Goal: Find specific page/section: Find specific page/section

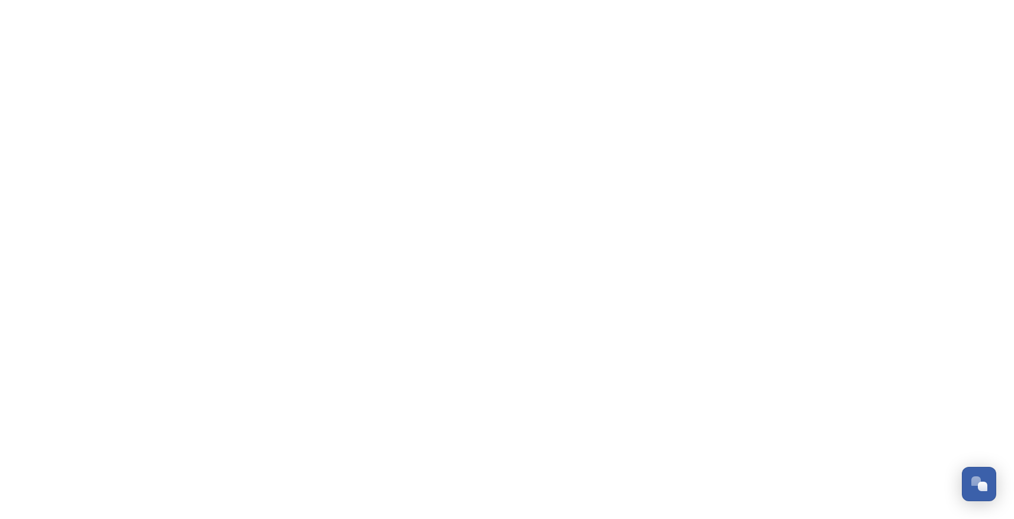
scroll to position [1184, 0]
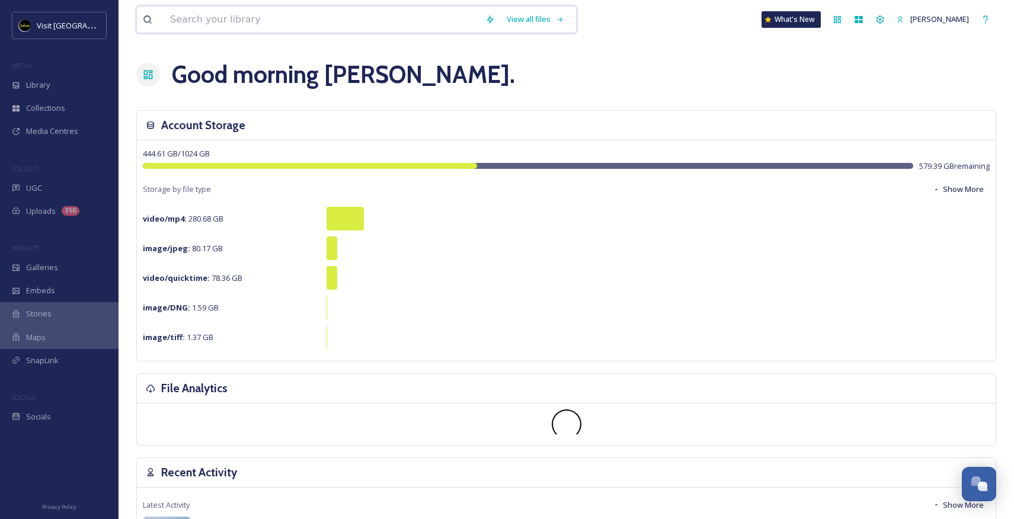
click at [417, 23] on input at bounding box center [321, 20] width 315 height 26
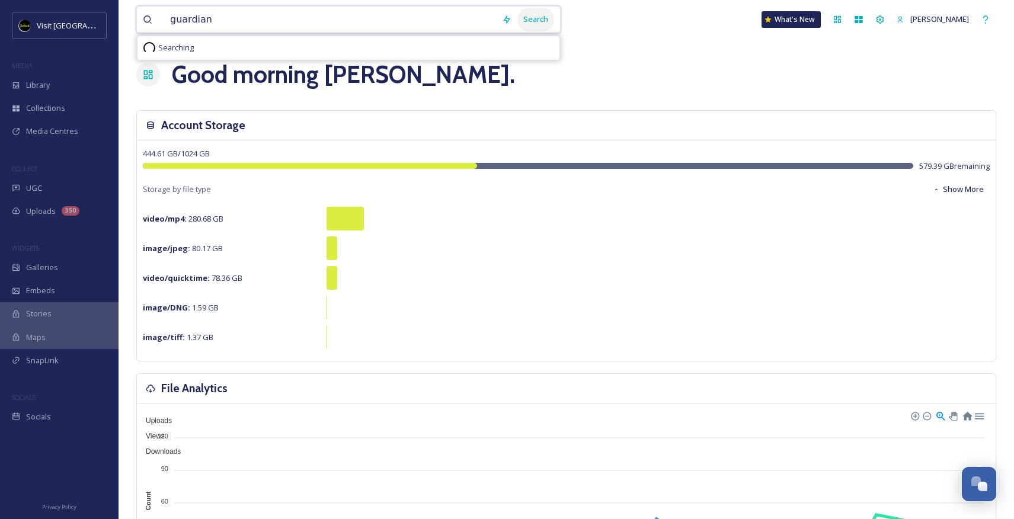
type input "guardian"
click at [554, 18] on div "Search" at bounding box center [536, 19] width 37 height 23
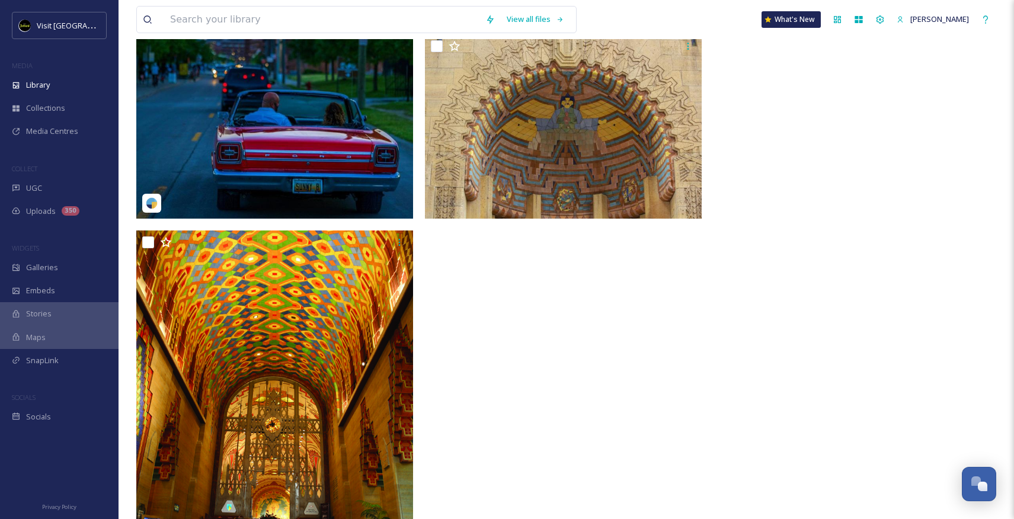
scroll to position [1002, 0]
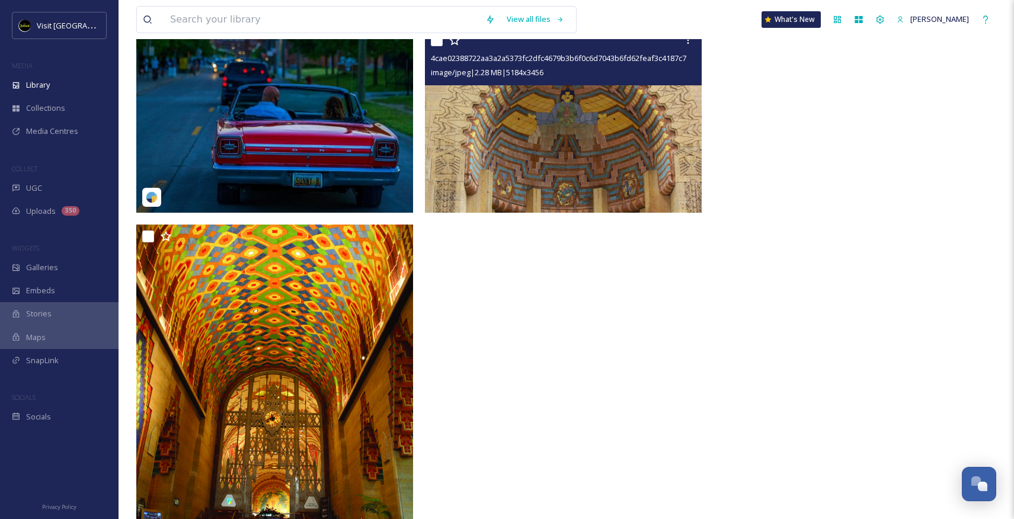
click at [582, 127] on img at bounding box center [563, 120] width 277 height 185
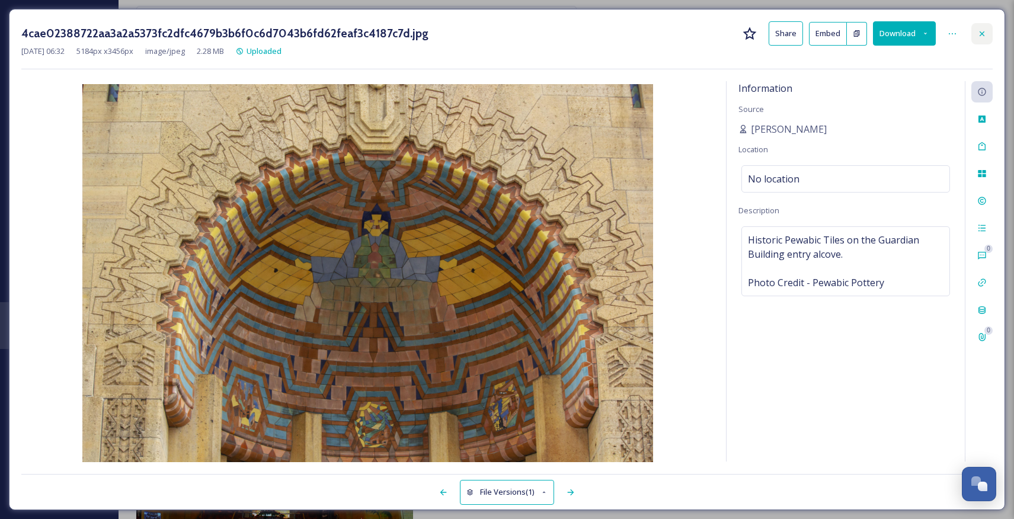
click at [982, 30] on icon at bounding box center [982, 33] width 9 height 9
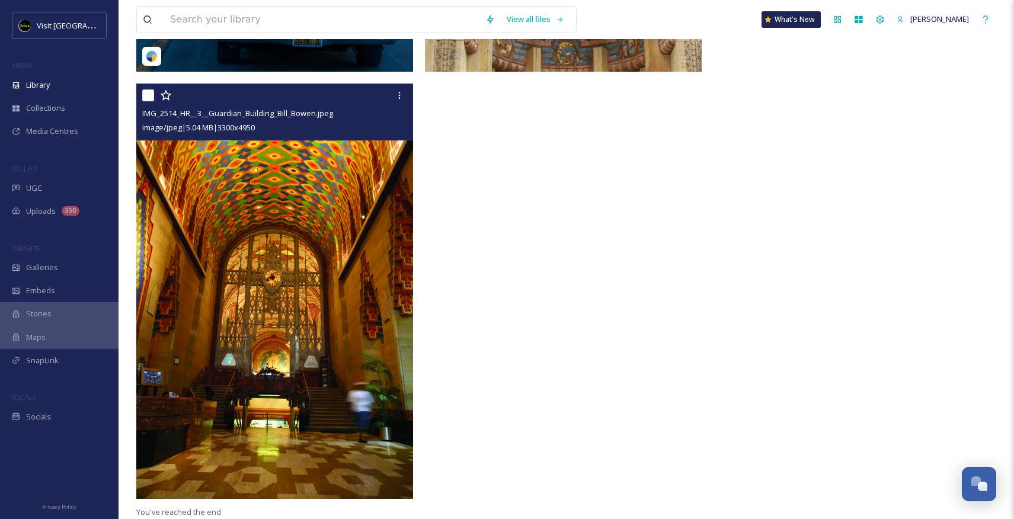
click at [343, 287] on img at bounding box center [274, 292] width 277 height 416
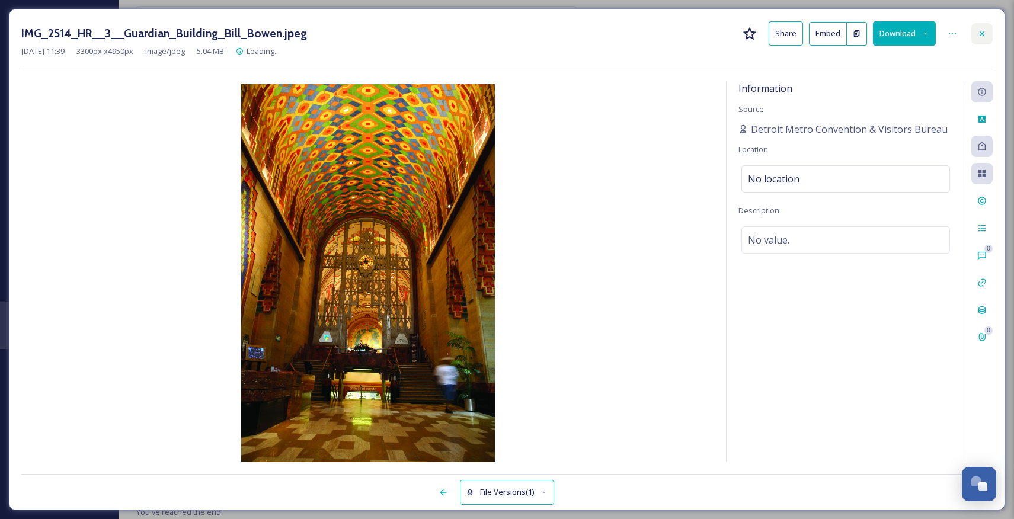
click at [987, 33] on div at bounding box center [982, 33] width 21 height 21
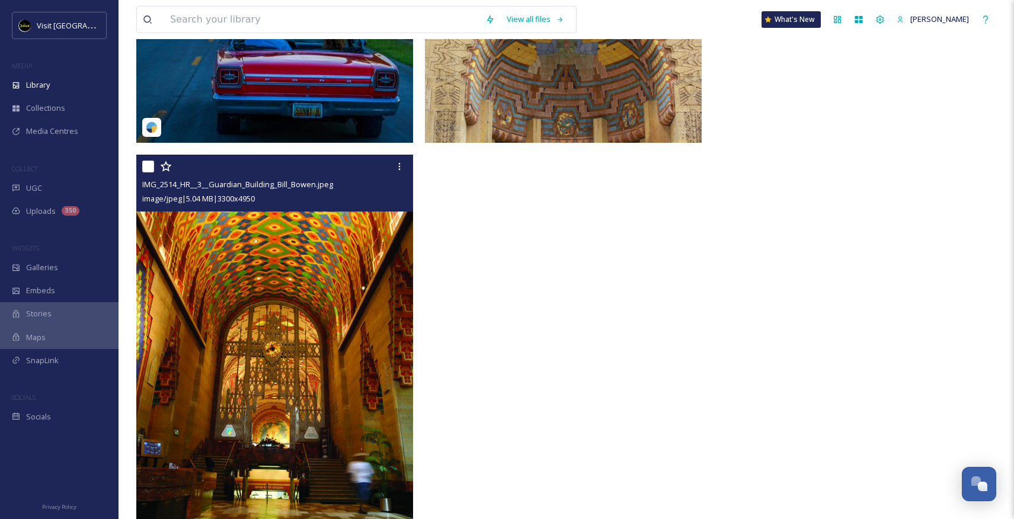
scroll to position [1091, 0]
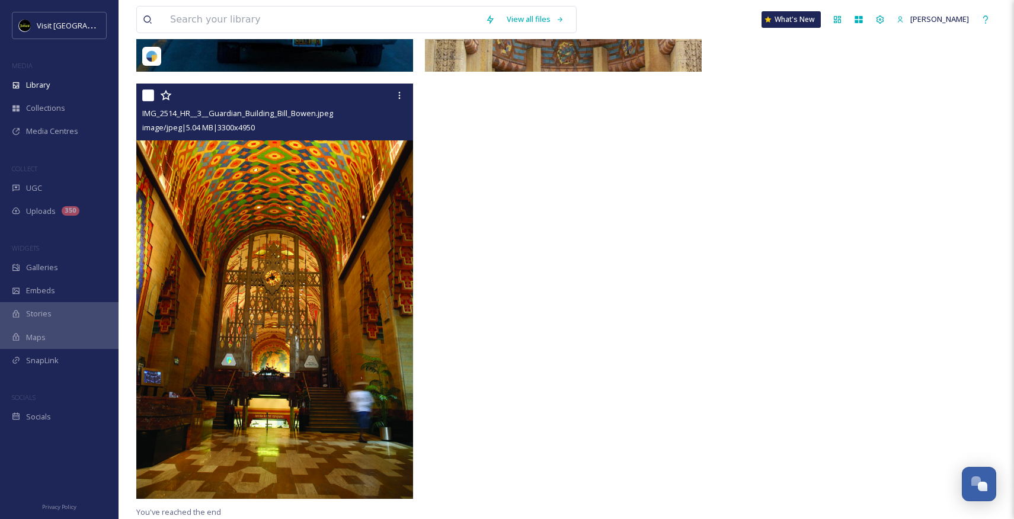
click at [308, 291] on img at bounding box center [274, 292] width 277 height 416
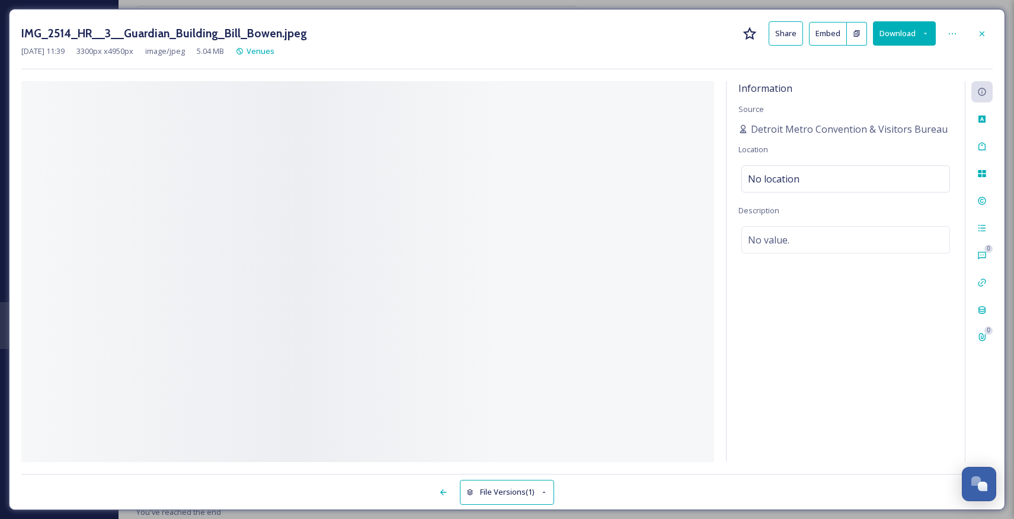
scroll to position [716, 0]
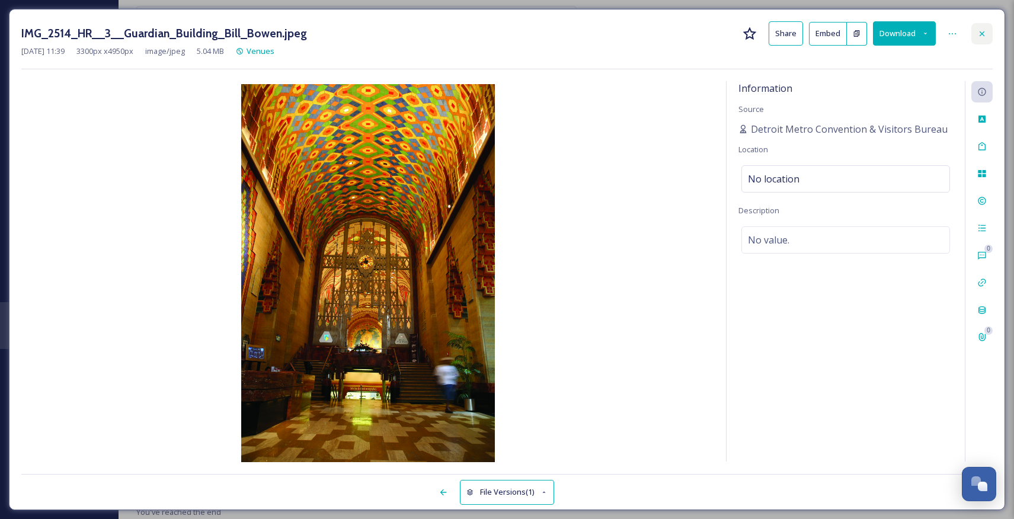
click at [985, 34] on icon at bounding box center [982, 33] width 9 height 9
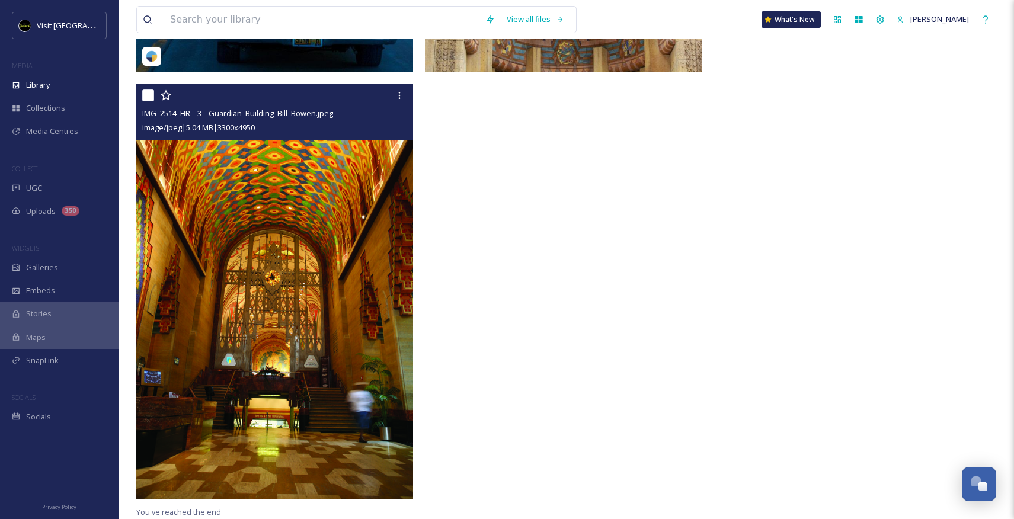
scroll to position [646, 0]
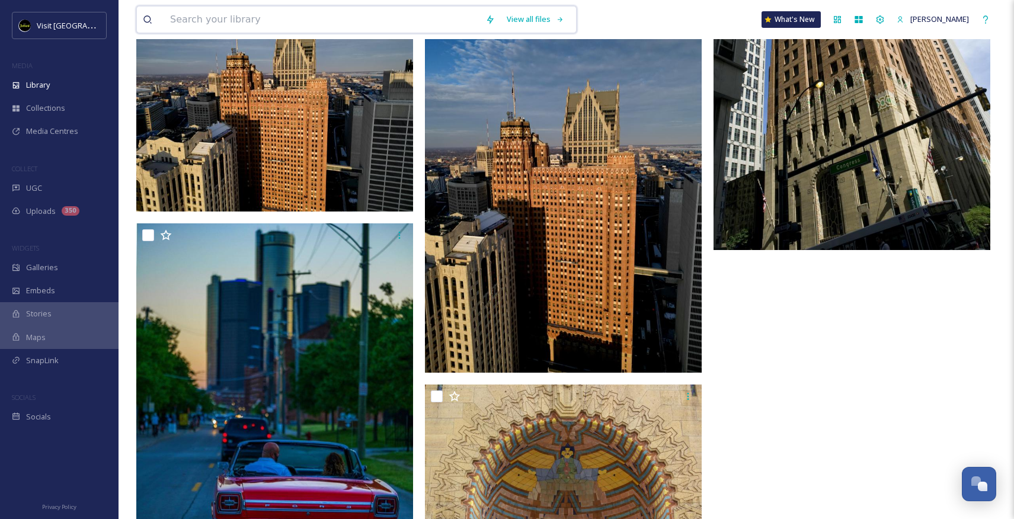
click at [332, 17] on input at bounding box center [321, 20] width 315 height 26
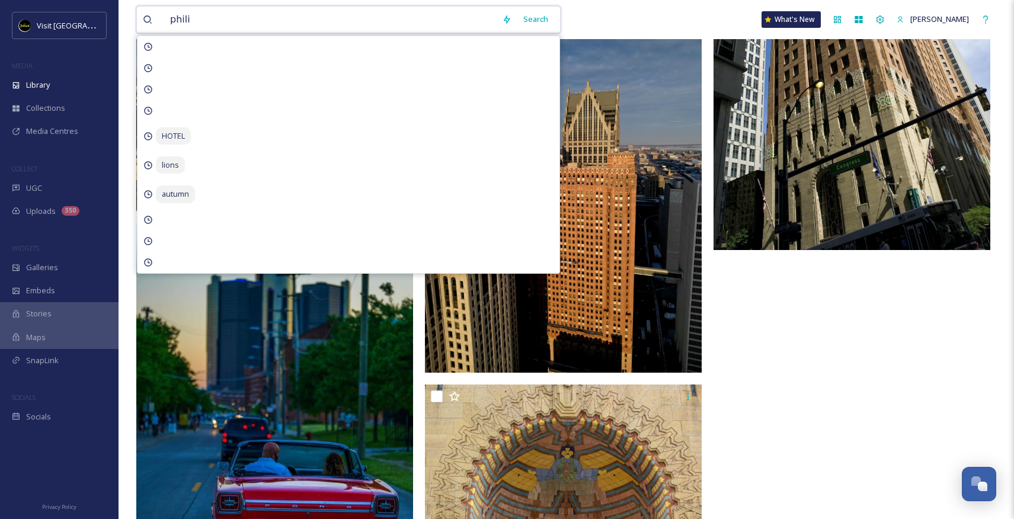
type input "[PERSON_NAME]"
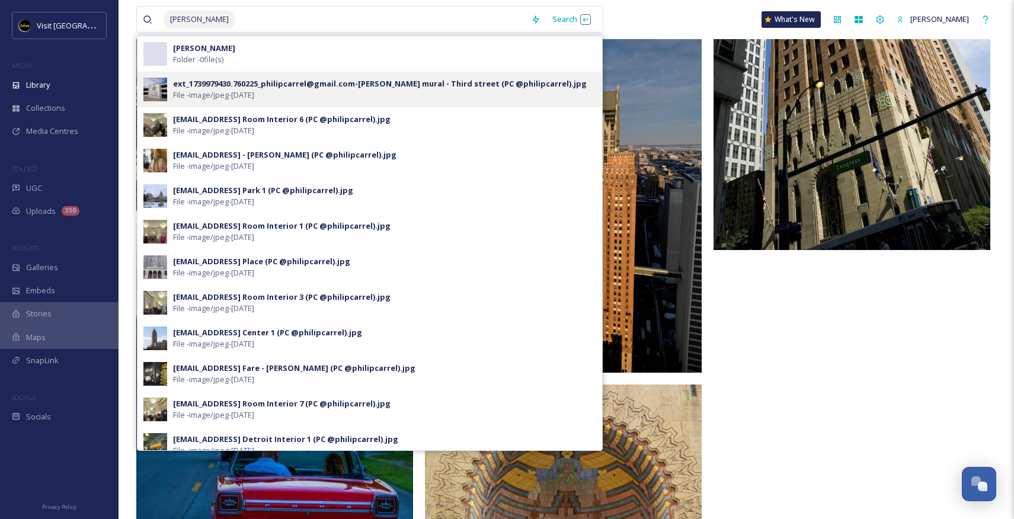
click at [199, 72] on div "ext_1739979430.760225_philipcarrel@gmail.com-[PERSON_NAME] mural - Third street…" at bounding box center [370, 90] width 465 height 36
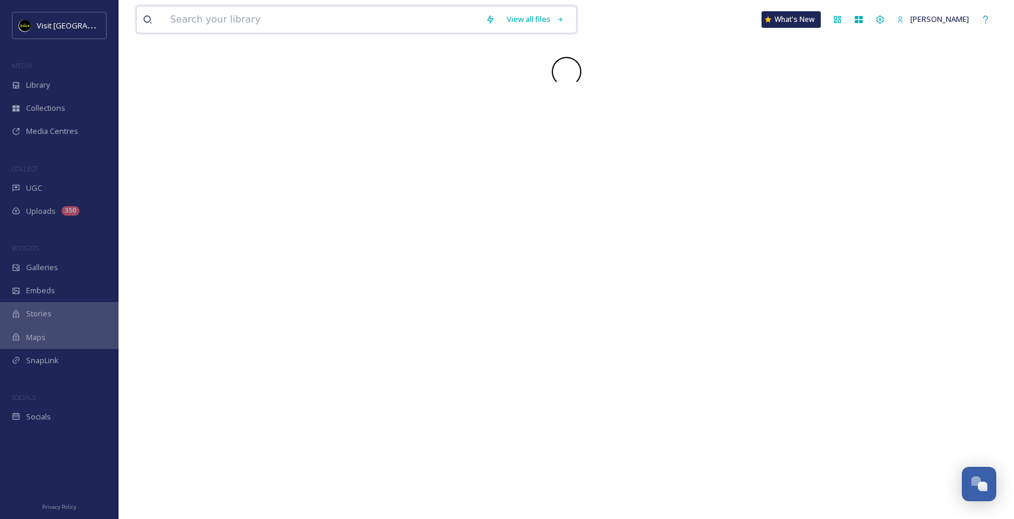
click at [250, 19] on input at bounding box center [321, 20] width 315 height 26
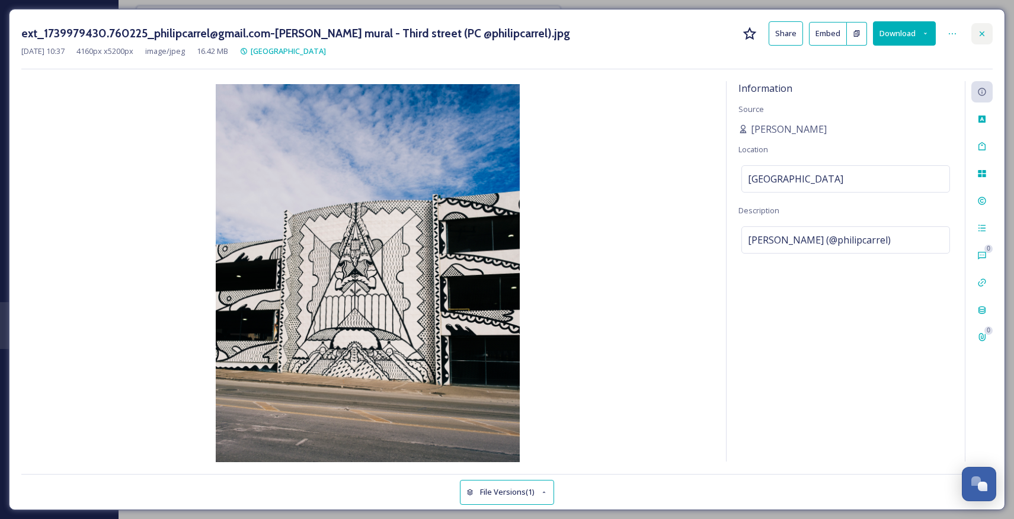
type input "[PERSON_NAME]"
click at [972, 31] on div at bounding box center [982, 33] width 21 height 21
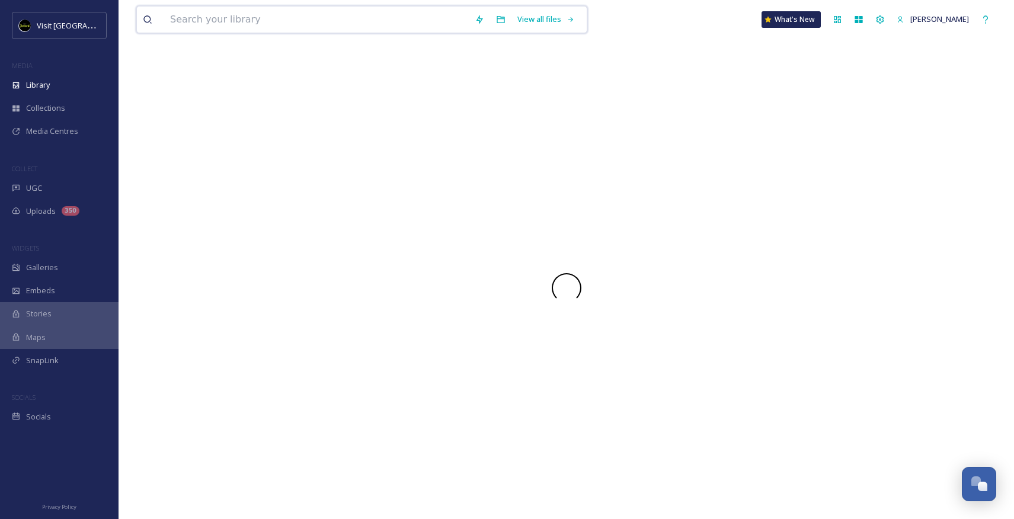
click at [353, 20] on input at bounding box center [316, 20] width 305 height 26
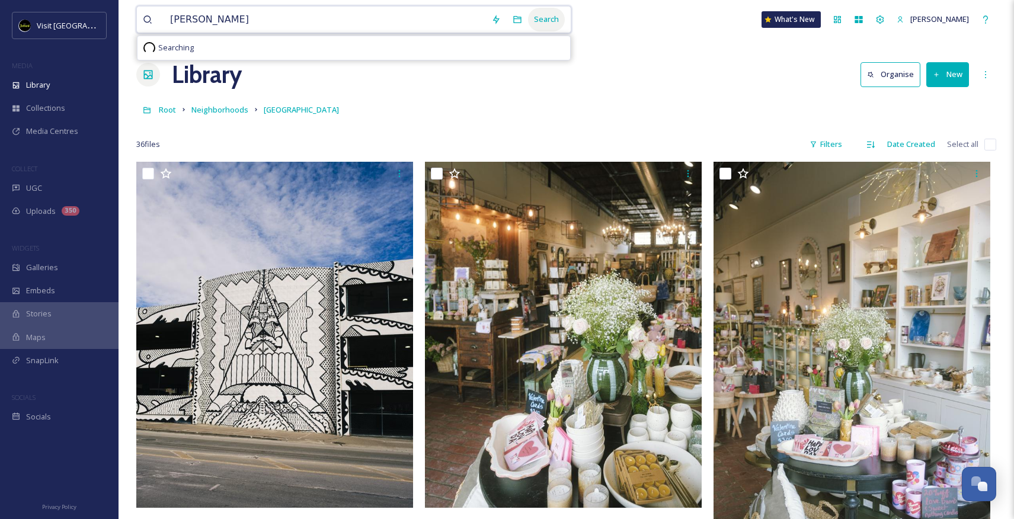
type input "[PERSON_NAME]"
click at [561, 17] on div "Search" at bounding box center [546, 19] width 37 height 23
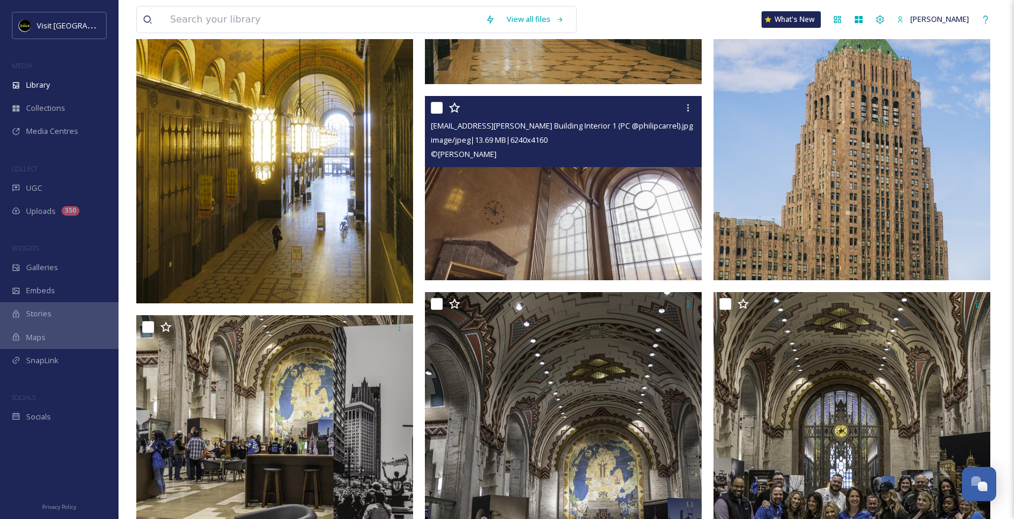
scroll to position [426, 0]
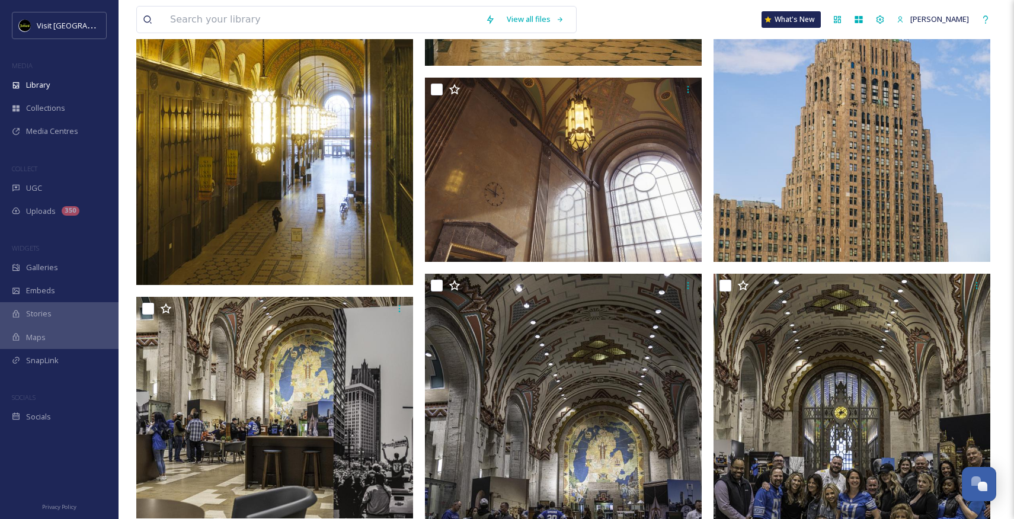
click at [297, 226] on img at bounding box center [274, 112] width 277 height 346
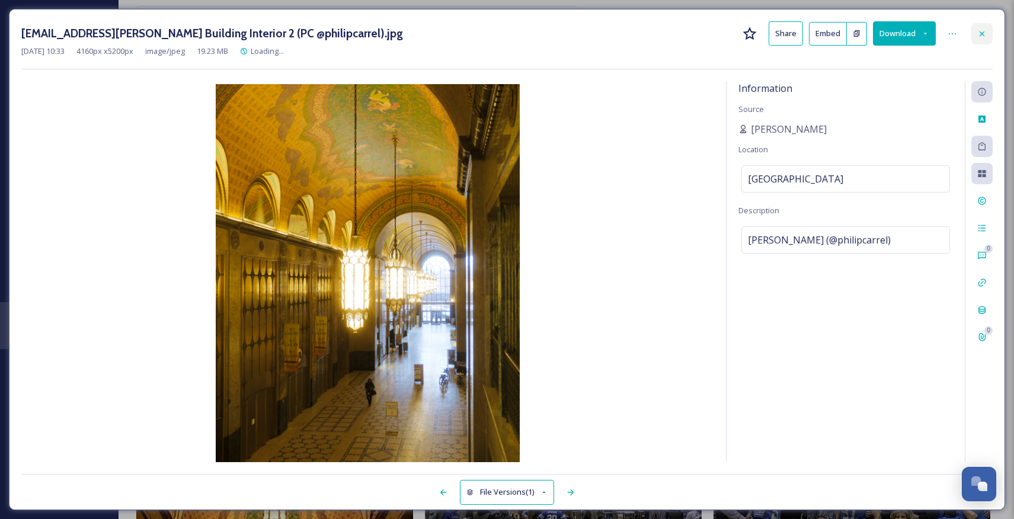
click at [985, 40] on div at bounding box center [982, 33] width 21 height 21
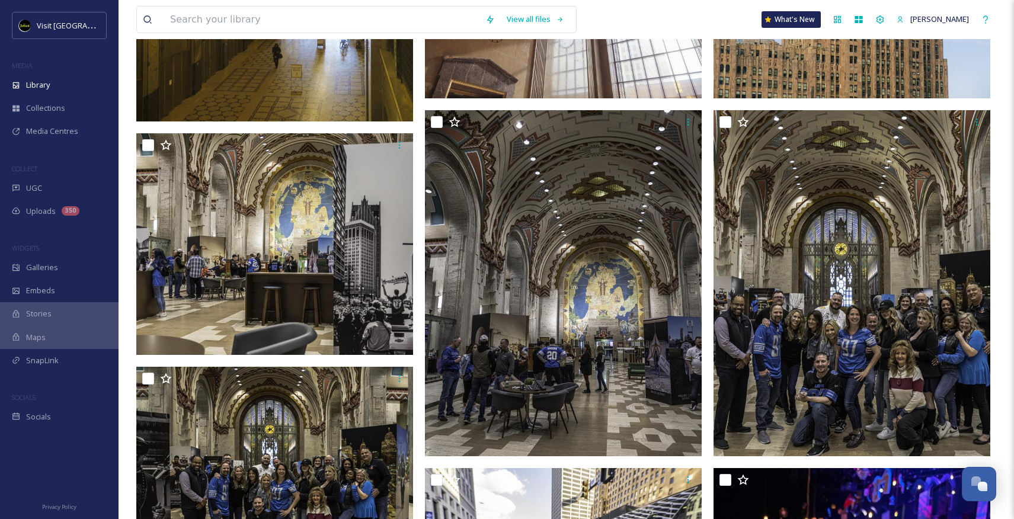
scroll to position [607, 0]
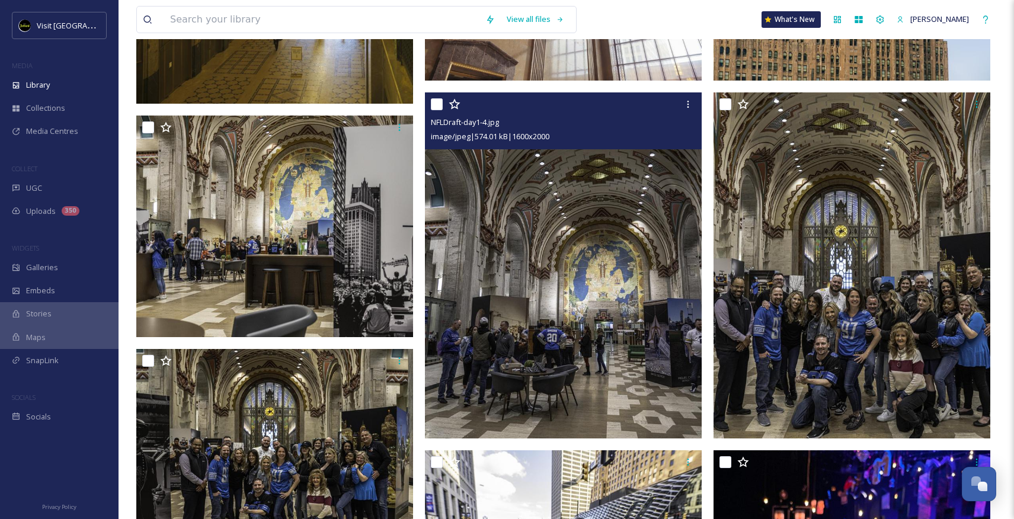
click at [656, 302] on img at bounding box center [563, 265] width 277 height 346
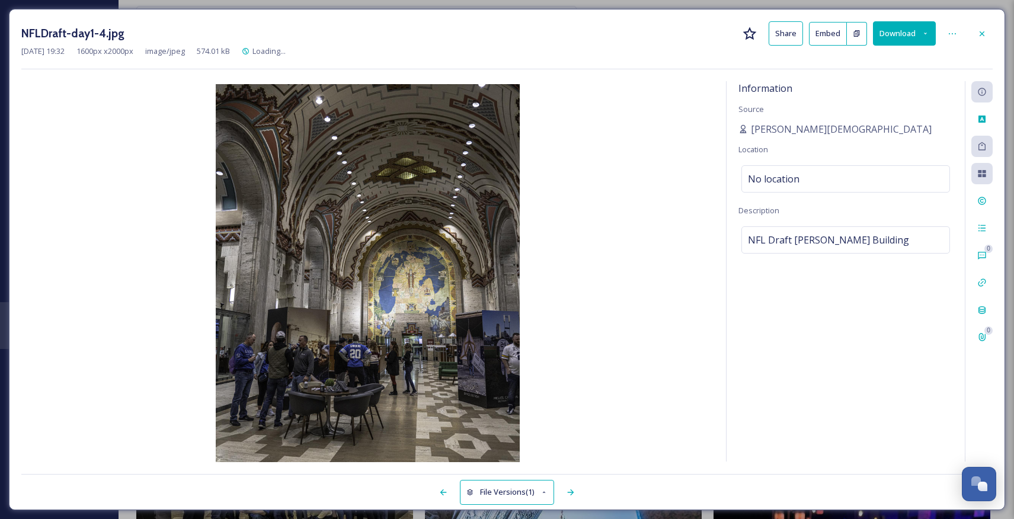
click at [971, 29] on div "NFLDraft-day1-4.jpg Share Embed Download" at bounding box center [507, 33] width 972 height 24
click at [978, 30] on icon at bounding box center [982, 33] width 9 height 9
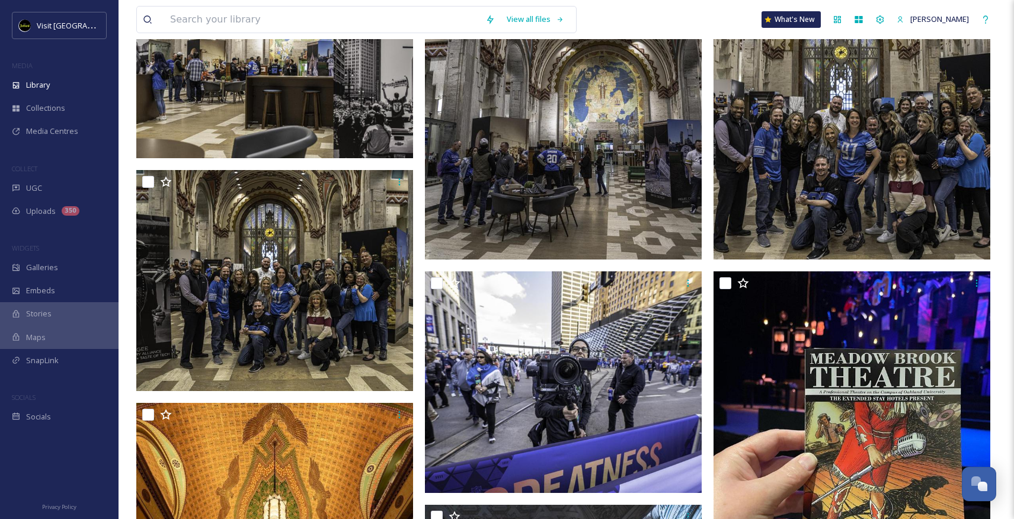
scroll to position [787, 0]
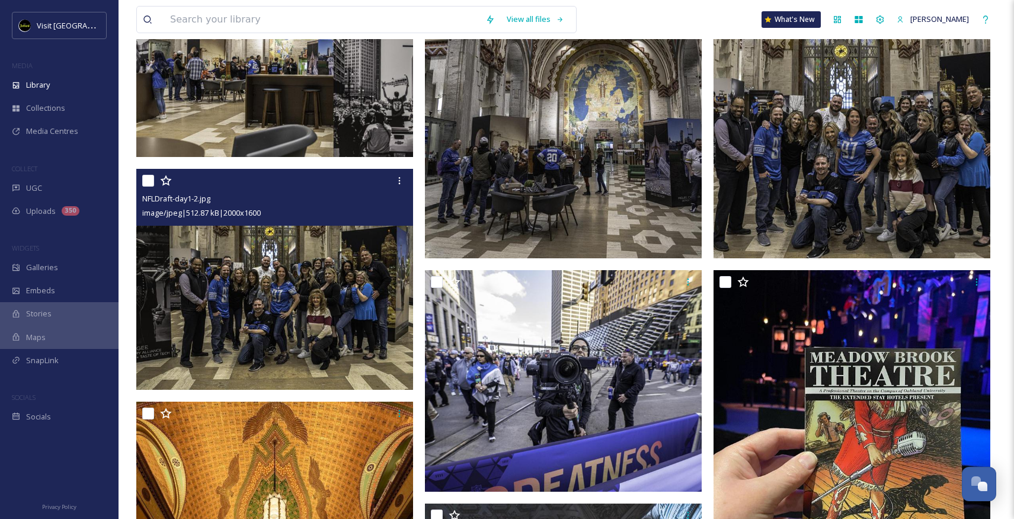
click at [342, 327] on img at bounding box center [274, 280] width 277 height 222
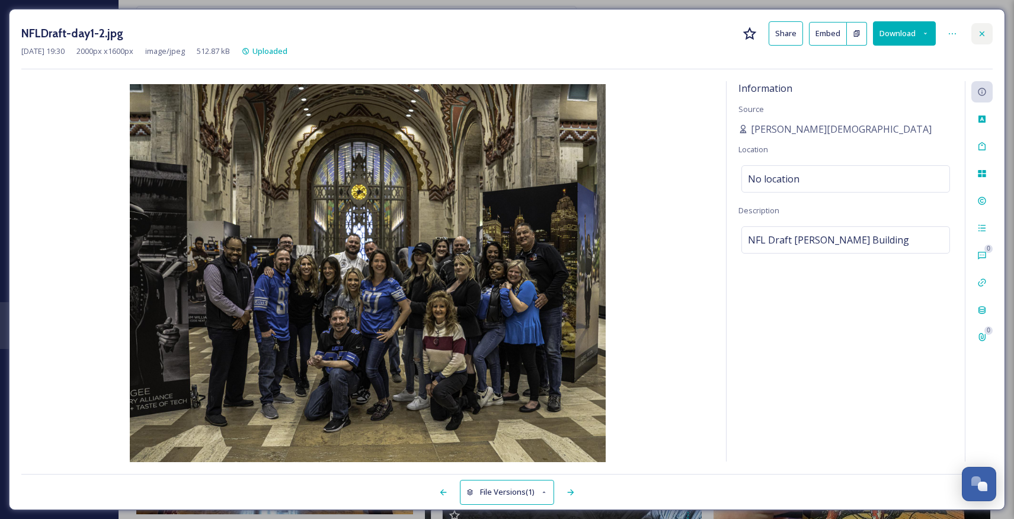
click at [987, 35] on div at bounding box center [982, 33] width 21 height 21
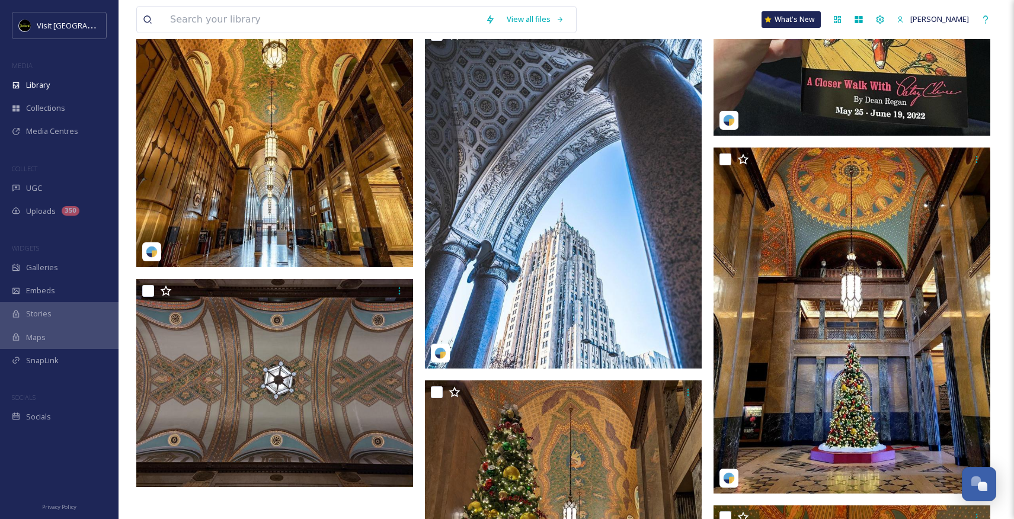
scroll to position [1270, 0]
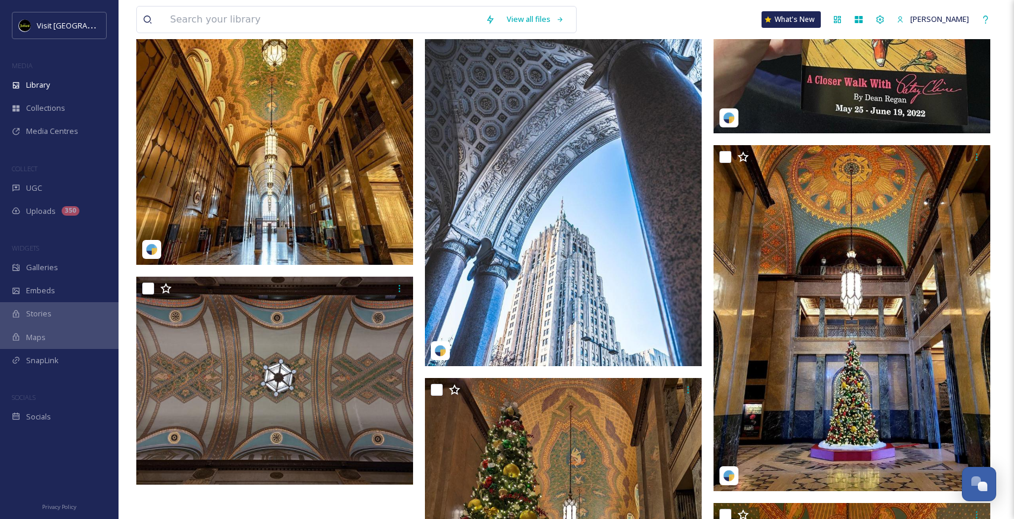
click at [298, 220] on img at bounding box center [274, 92] width 277 height 346
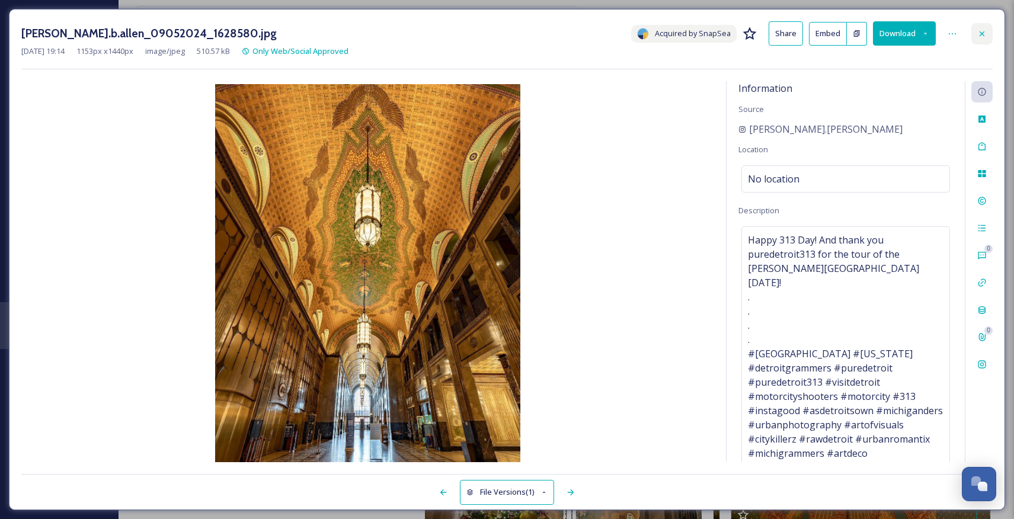
click at [985, 33] on icon at bounding box center [982, 33] width 9 height 9
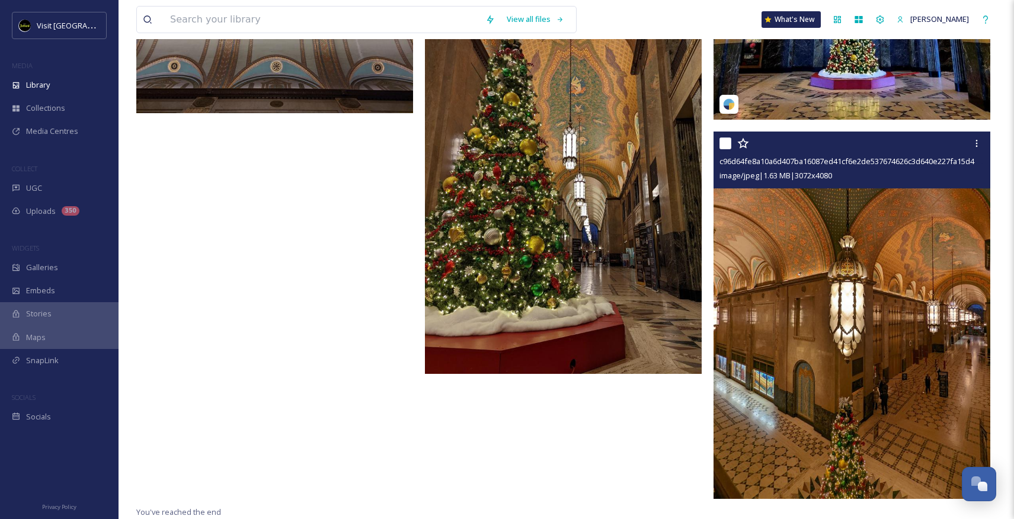
click at [790, 355] on img at bounding box center [852, 315] width 277 height 368
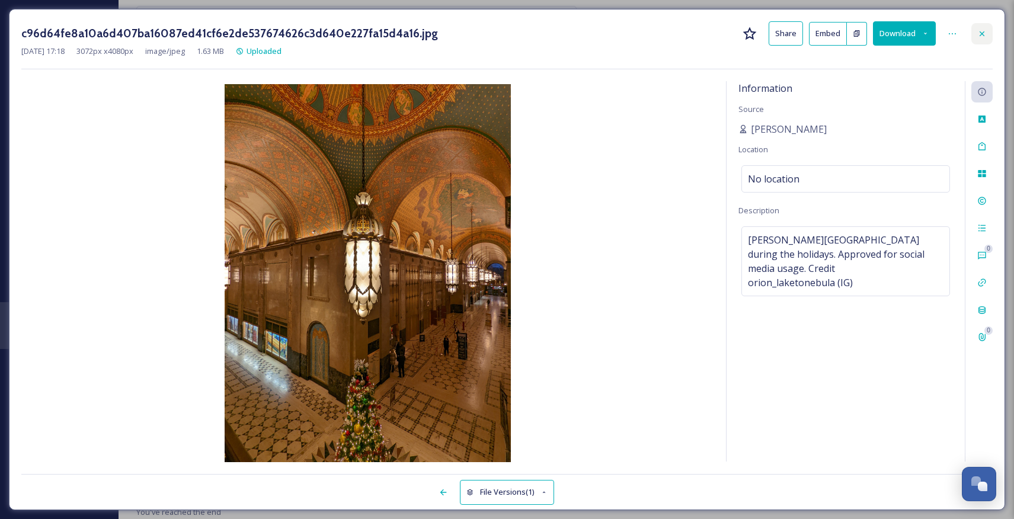
click at [989, 29] on div at bounding box center [982, 33] width 21 height 21
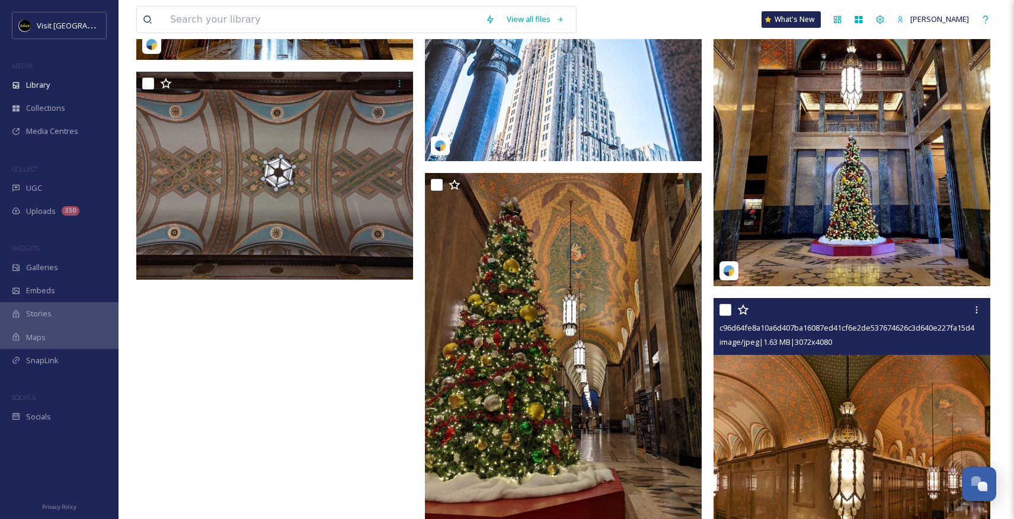
scroll to position [1487, 0]
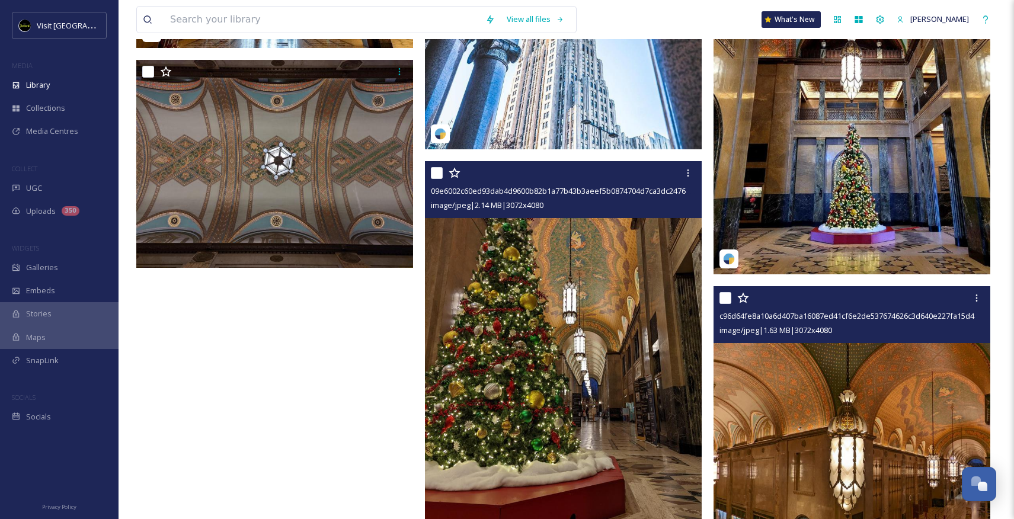
click at [554, 302] on img at bounding box center [563, 345] width 277 height 368
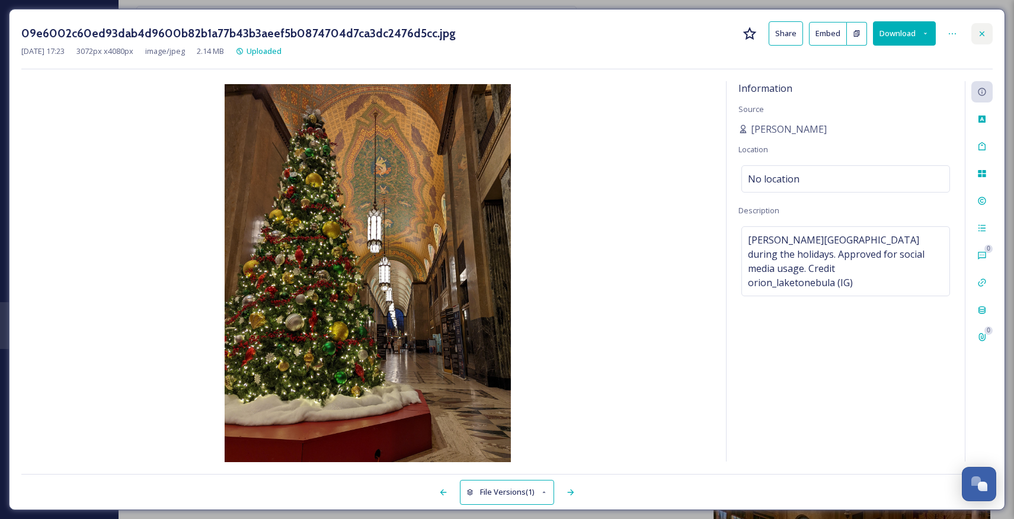
click at [983, 29] on icon at bounding box center [982, 33] width 9 height 9
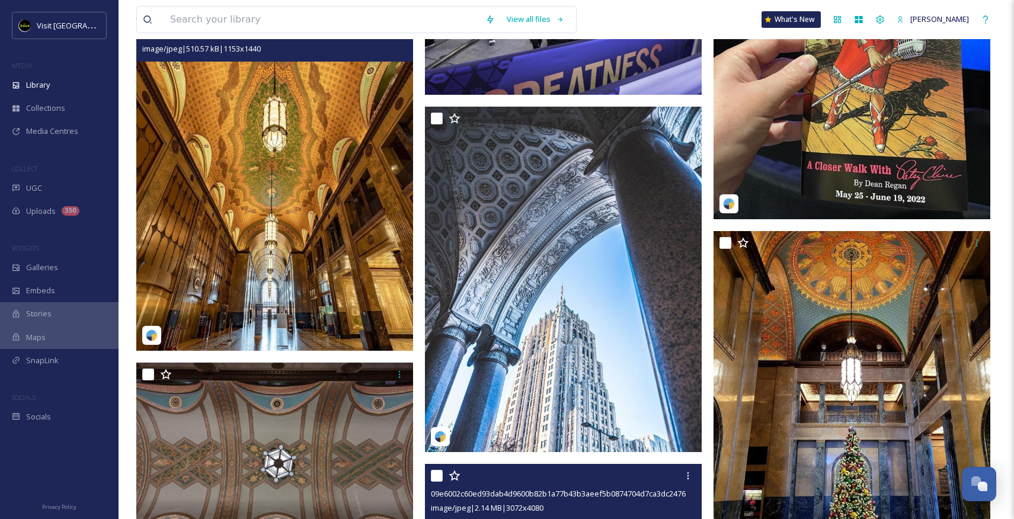
scroll to position [1188, 0]
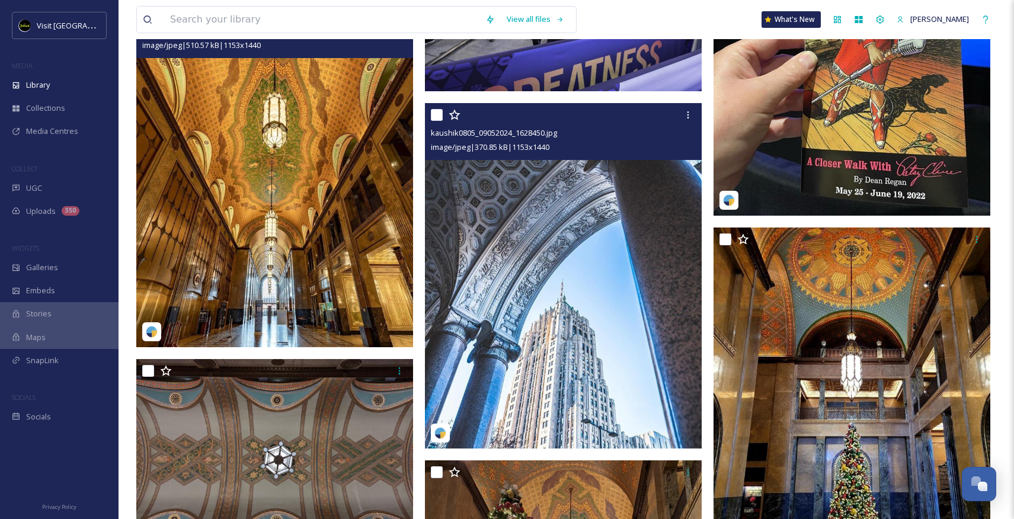
click at [596, 269] on img at bounding box center [563, 276] width 277 height 346
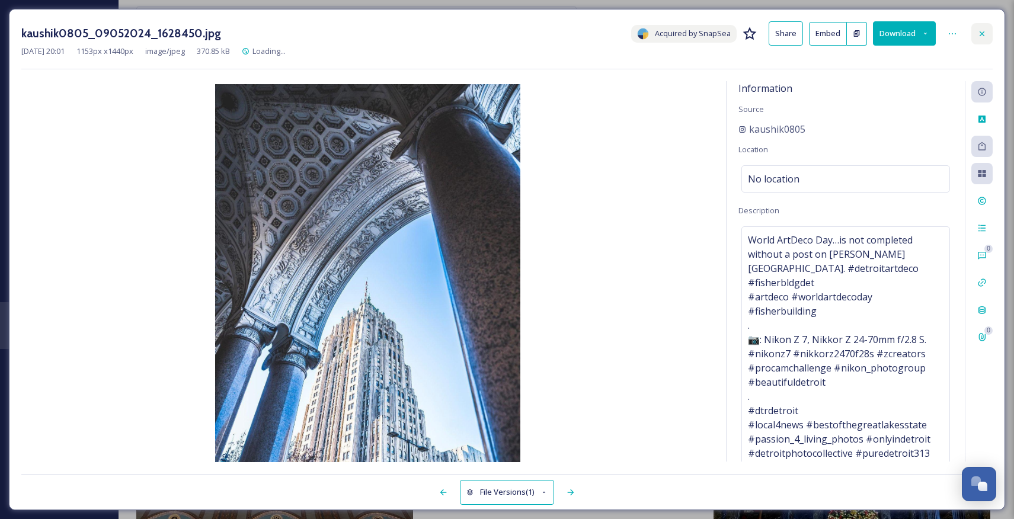
click at [983, 29] on icon at bounding box center [982, 33] width 9 height 9
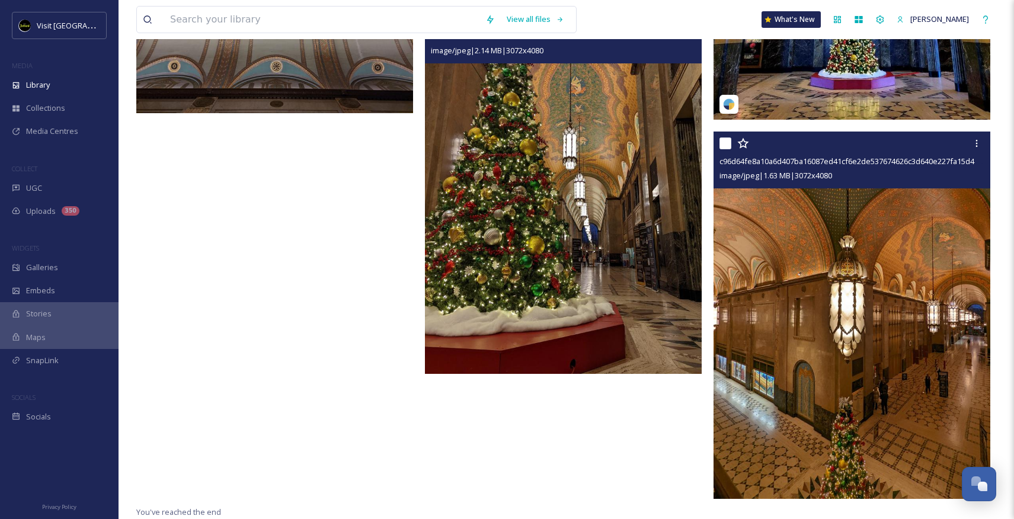
scroll to position [1642, 0]
click at [521, 308] on img at bounding box center [563, 191] width 277 height 368
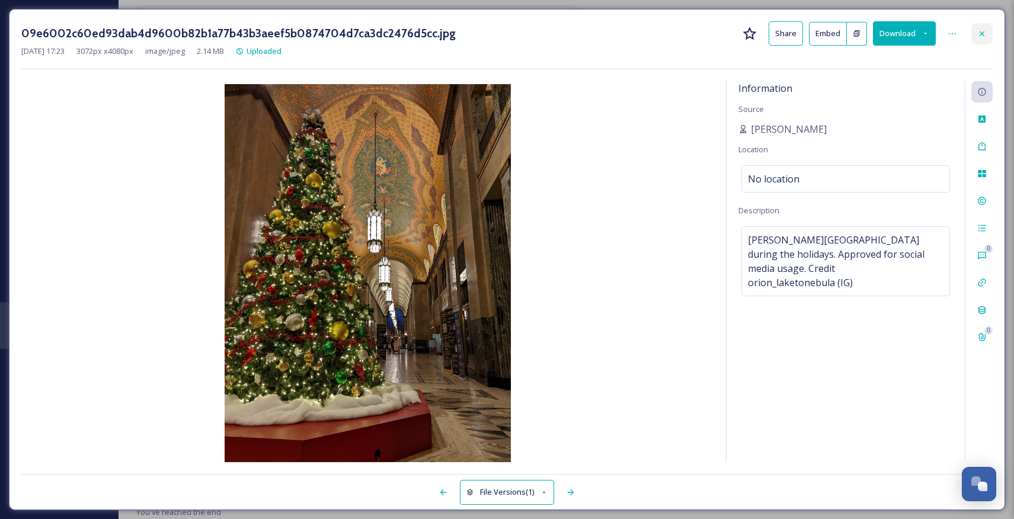
click at [979, 31] on icon at bounding box center [982, 33] width 9 height 9
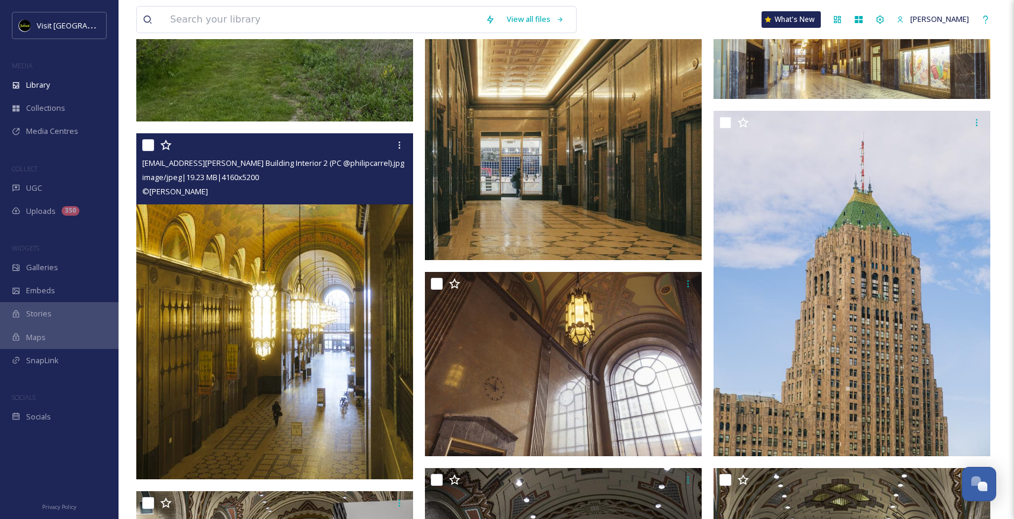
scroll to position [232, 0]
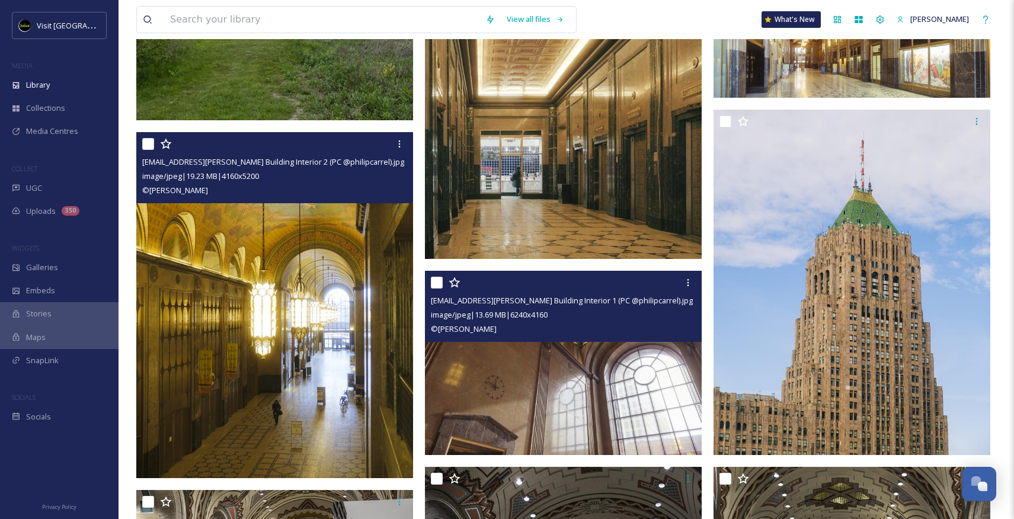
click at [649, 416] on img at bounding box center [563, 363] width 277 height 185
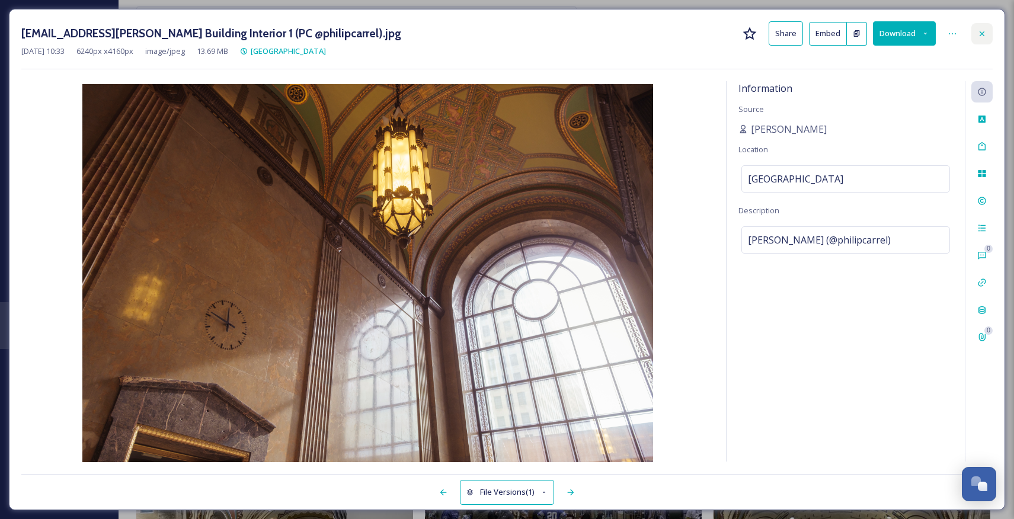
click at [977, 31] on div at bounding box center [982, 33] width 21 height 21
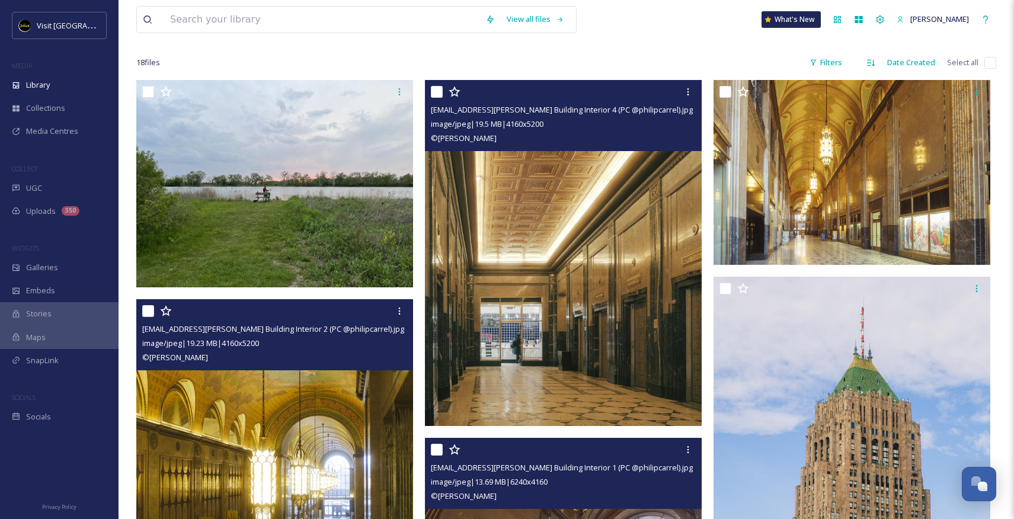
scroll to position [63, 0]
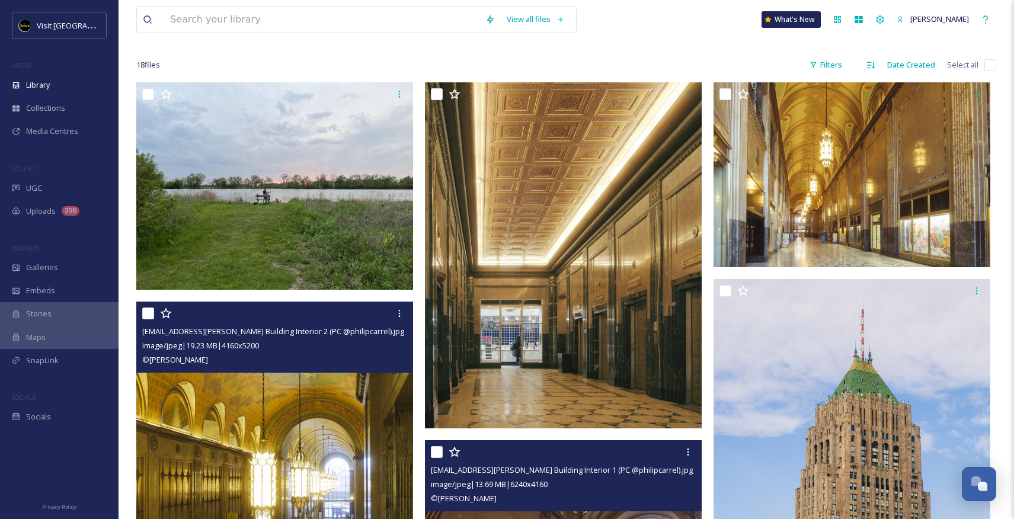
click at [722, 213] on img at bounding box center [852, 174] width 277 height 185
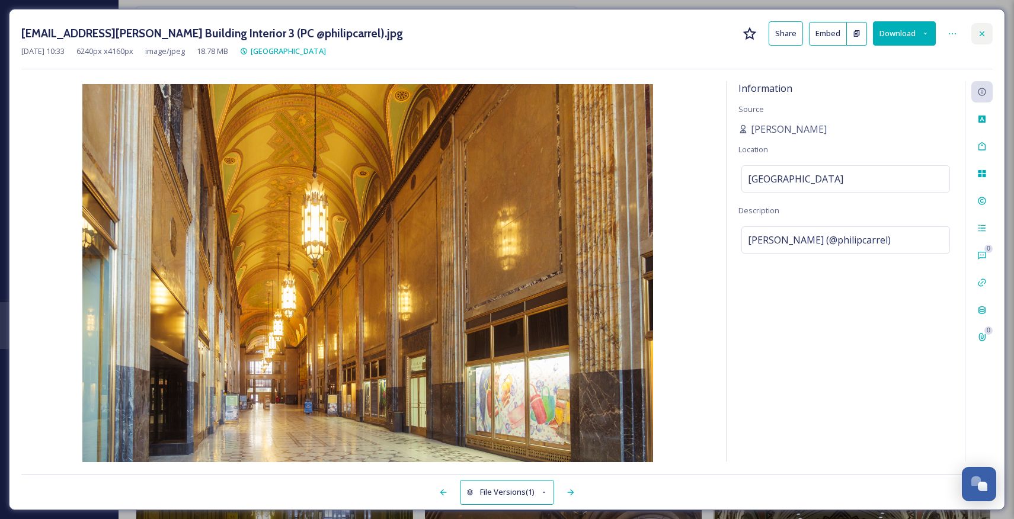
click at [989, 28] on div at bounding box center [982, 33] width 21 height 21
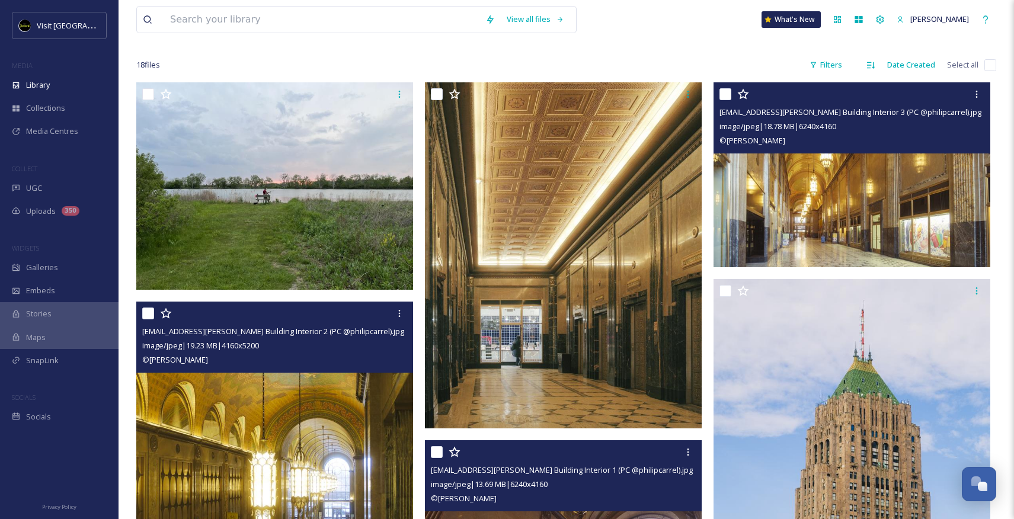
click at [339, 423] on img at bounding box center [274, 475] width 277 height 346
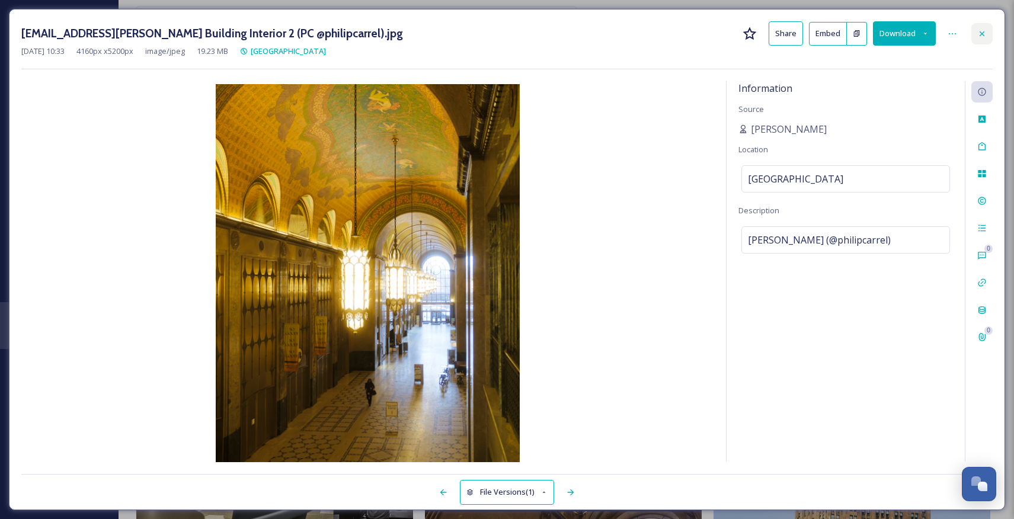
click at [978, 26] on div at bounding box center [982, 33] width 21 height 21
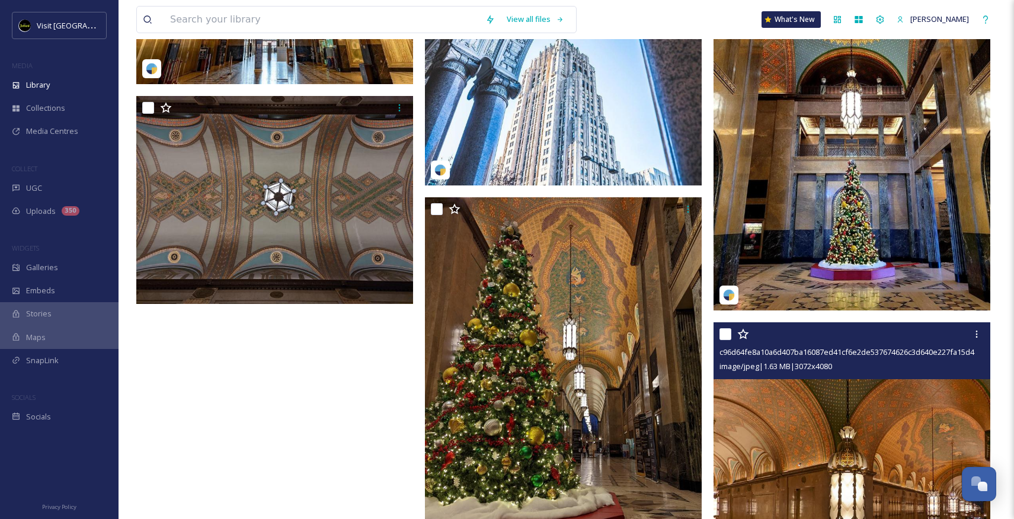
scroll to position [1456, 0]
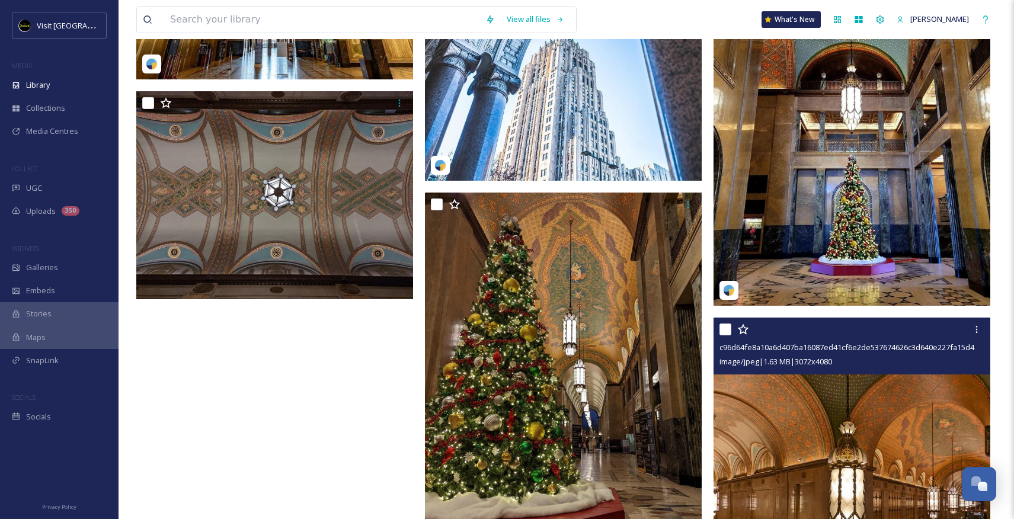
click at [804, 231] on img at bounding box center [852, 133] width 277 height 346
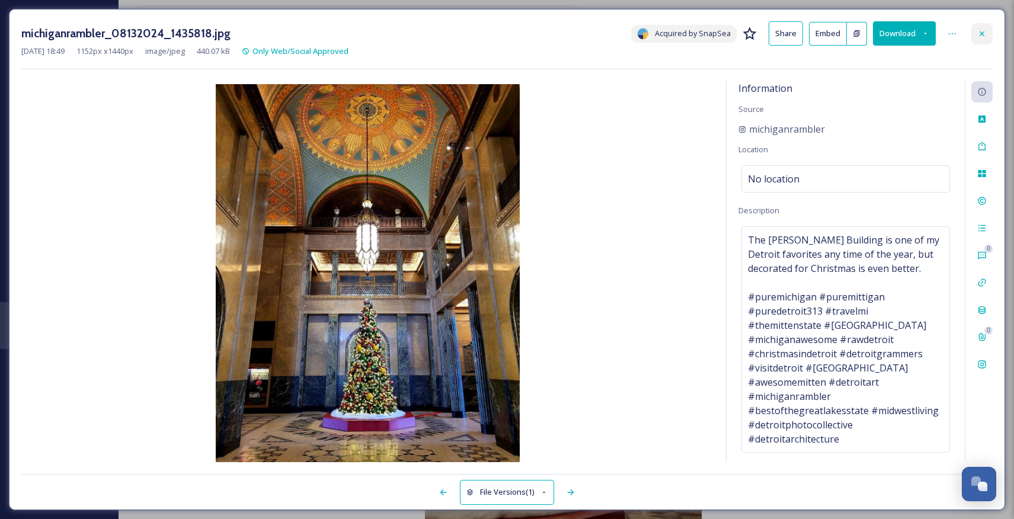
click at [986, 34] on icon at bounding box center [982, 33] width 9 height 9
